Goal: Check status

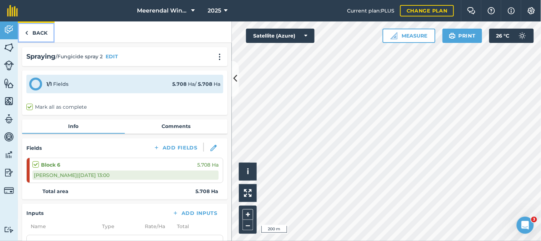
click at [38, 29] on link "Back" at bounding box center [36, 31] width 37 height 21
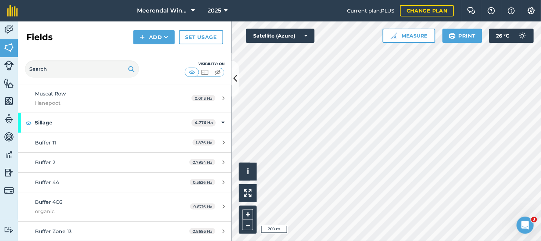
scroll to position [551, 0]
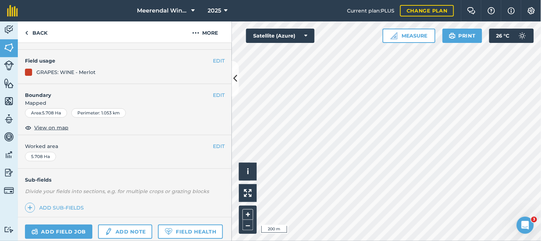
scroll to position [130, 0]
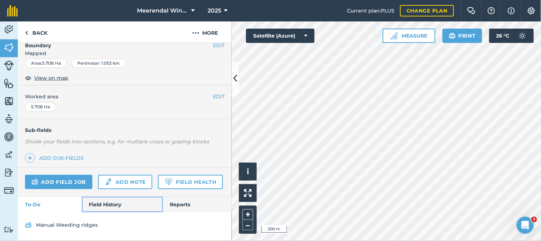
click at [112, 202] on link "Field History" at bounding box center [122, 204] width 81 height 16
